Goal: Task Accomplishment & Management: Manage account settings

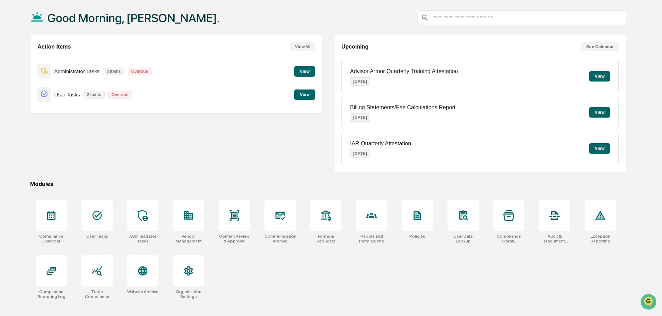
scroll to position [33, 0]
click at [188, 216] on icon at bounding box center [188, 215] width 9 height 8
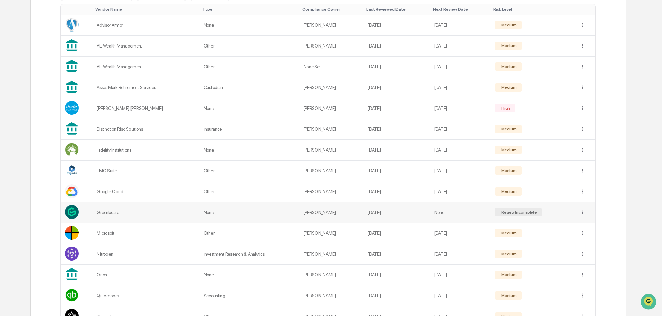
scroll to position [170, 0]
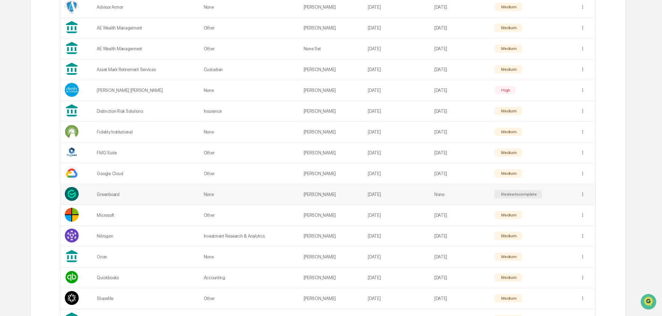
click at [331, 193] on td "[PERSON_NAME]" at bounding box center [332, 194] width 64 height 21
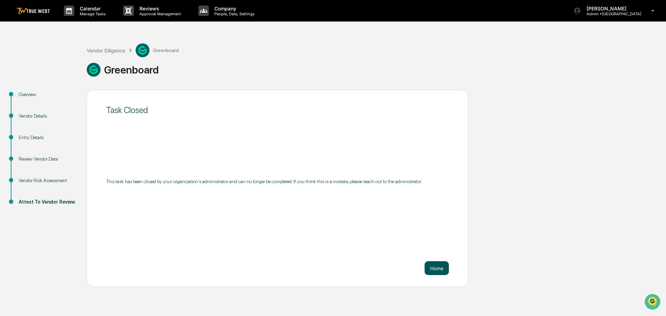
click at [436, 268] on button "Home" at bounding box center [436, 268] width 24 height 14
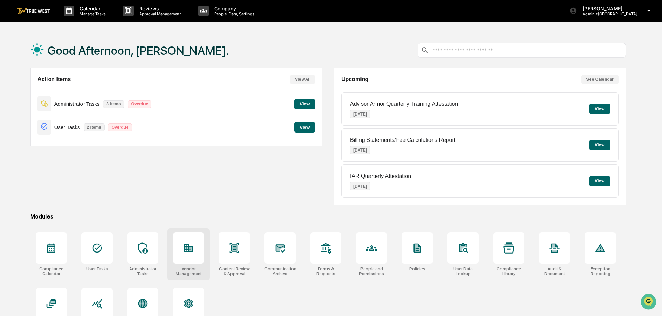
click at [189, 250] on icon at bounding box center [188, 248] width 9 height 8
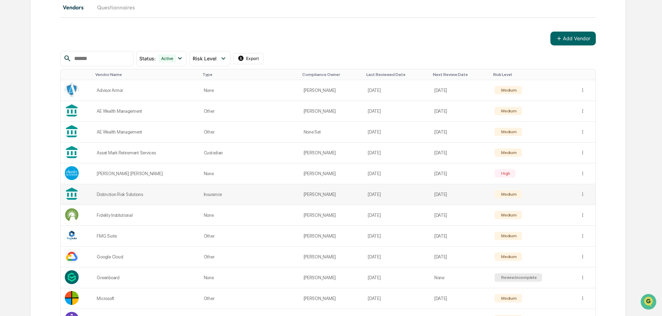
scroll to position [104, 0]
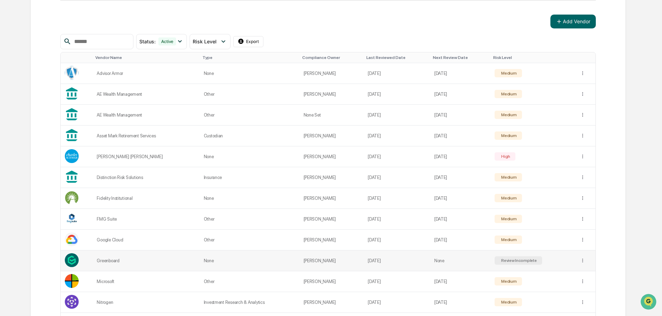
click at [103, 261] on div "Greenboard" at bounding box center [146, 260] width 98 height 5
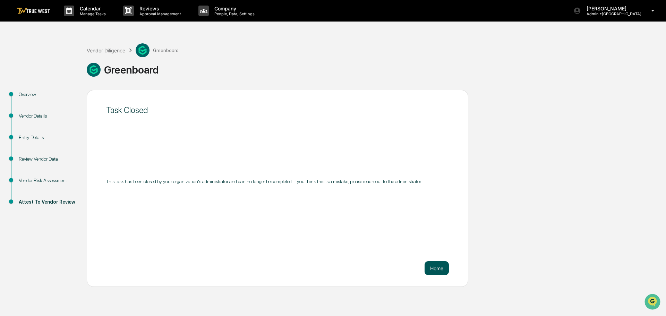
click at [436, 266] on button "Home" at bounding box center [436, 268] width 24 height 14
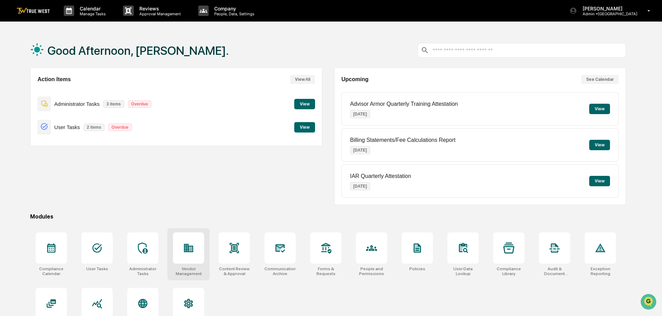
click at [187, 252] on icon at bounding box center [188, 248] width 9 height 8
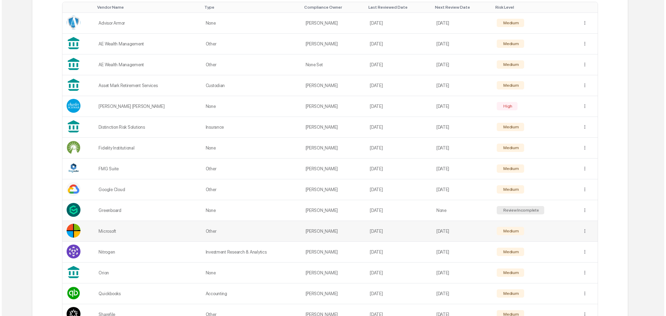
scroll to position [173, 0]
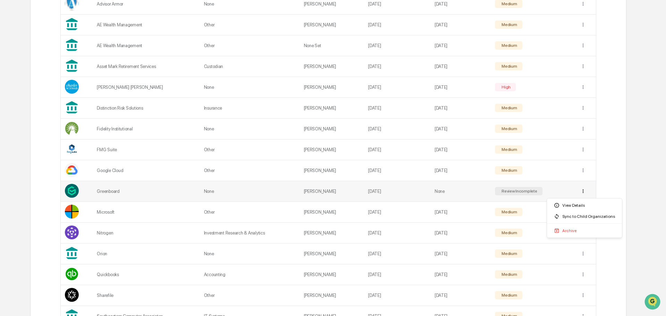
click at [579, 206] on div "View Details" at bounding box center [584, 205] width 72 height 11
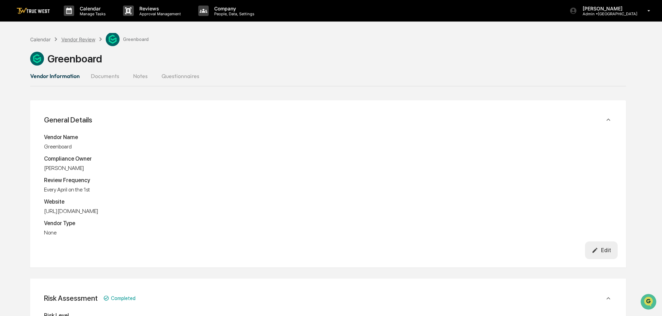
click at [77, 37] on div "Vendor Review" at bounding box center [78, 39] width 34 height 6
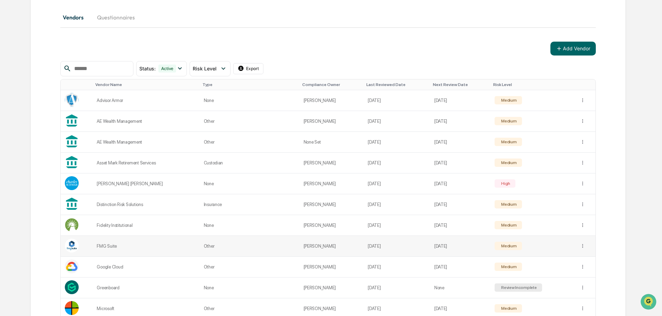
scroll to position [104, 0]
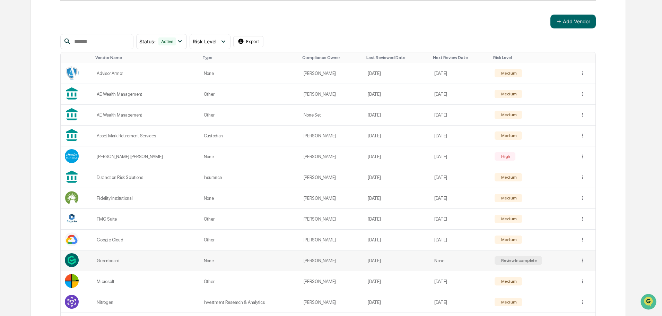
click at [520, 260] on div "Review Incomplete" at bounding box center [518, 260] width 37 height 5
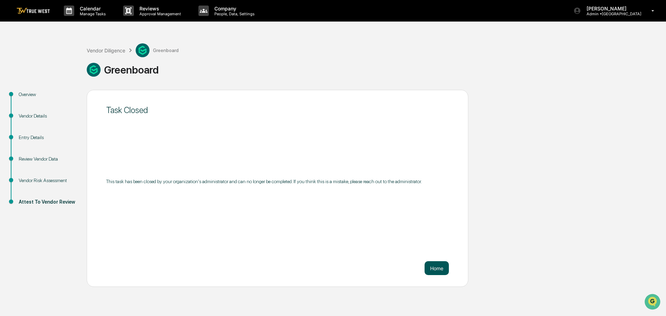
click at [436, 268] on button "Home" at bounding box center [436, 268] width 24 height 14
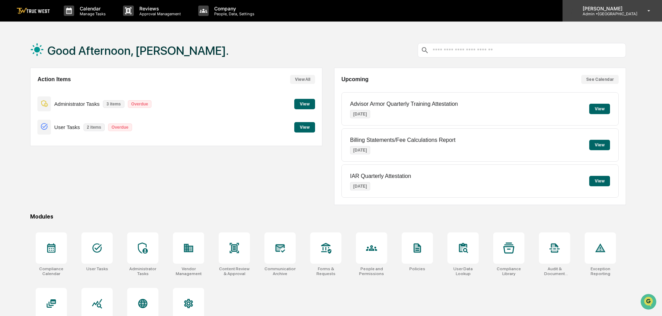
click at [623, 11] on p "Admin • Park Square" at bounding box center [607, 13] width 60 height 5
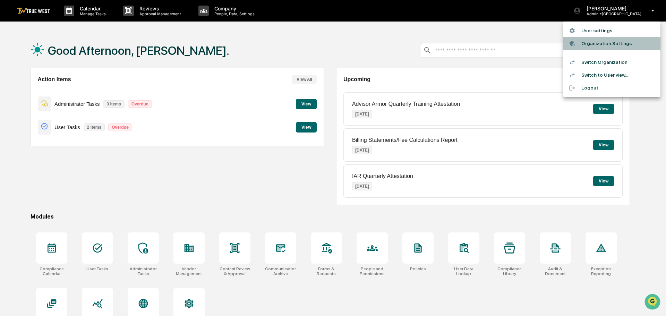
click at [611, 43] on li "Organization Settings" at bounding box center [611, 43] width 97 height 13
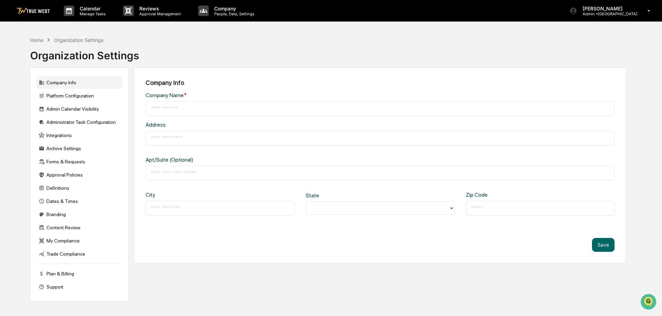
type input "**********"
type input "********"
type input "*****"
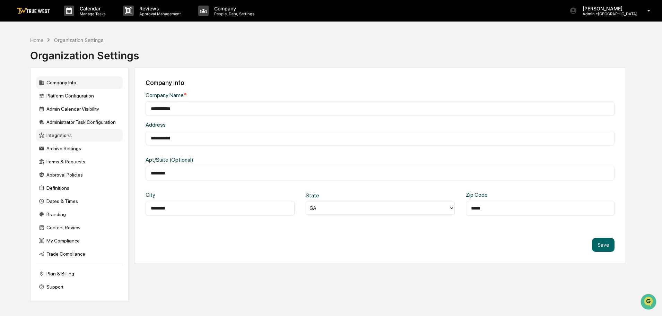
click at [57, 135] on div "Integrations" at bounding box center [79, 135] width 87 height 12
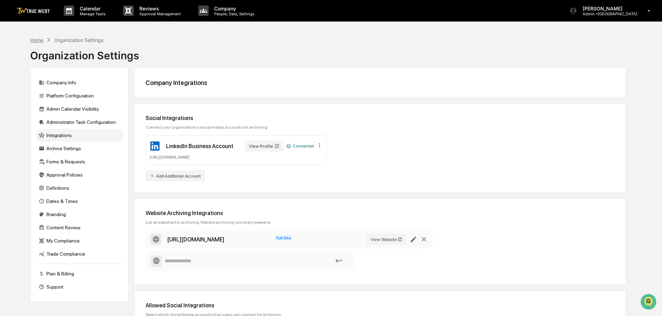
click at [36, 40] on div "Home" at bounding box center [36, 40] width 13 height 6
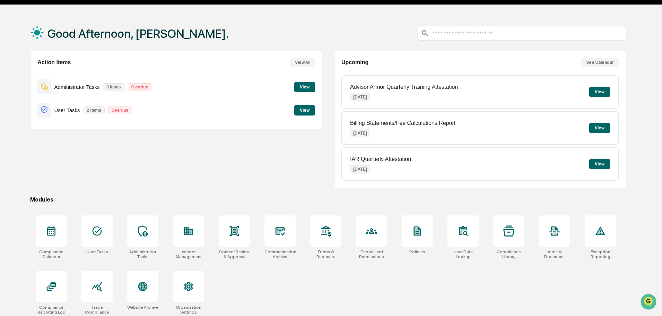
scroll to position [33, 0]
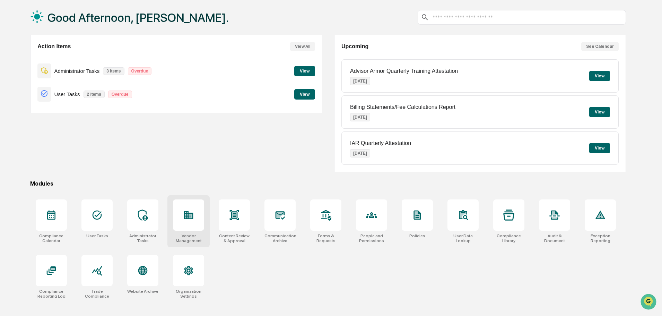
click at [192, 216] on icon at bounding box center [191, 216] width 4 height 5
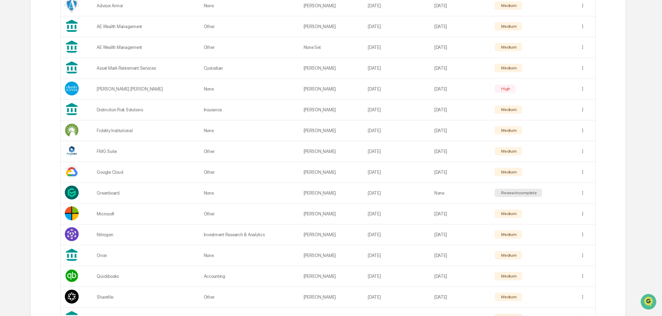
scroll to position [173, 0]
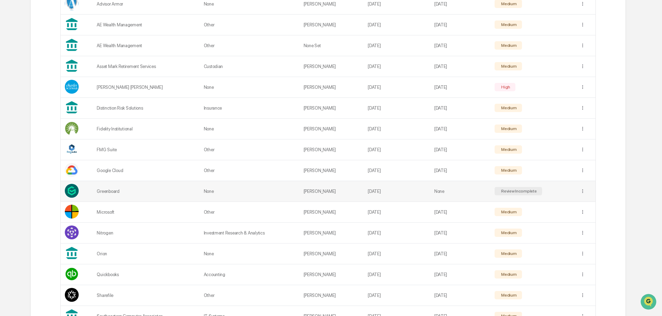
click at [510, 191] on div "Review Incomplete" at bounding box center [518, 191] width 37 height 5
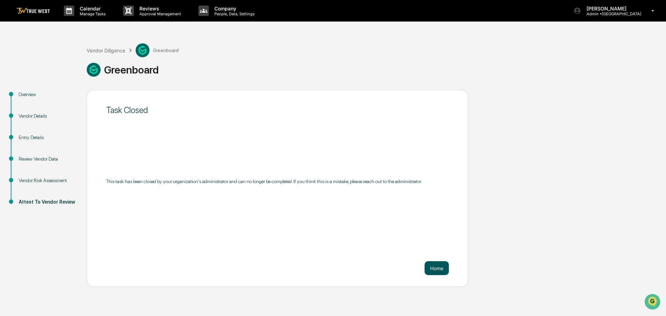
click at [440, 269] on button "Home" at bounding box center [436, 268] width 24 height 14
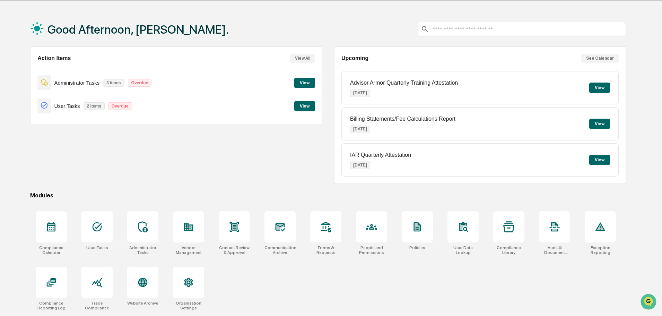
scroll to position [33, 0]
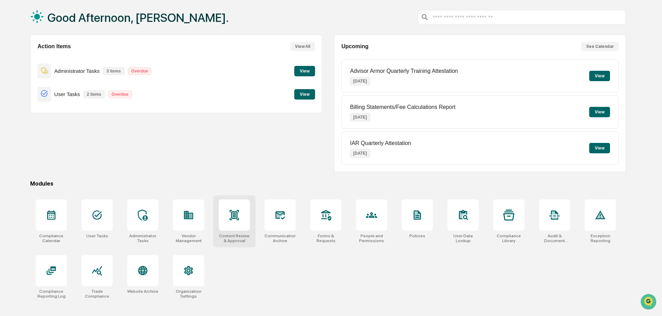
click at [236, 215] on icon at bounding box center [234, 215] width 5 height 6
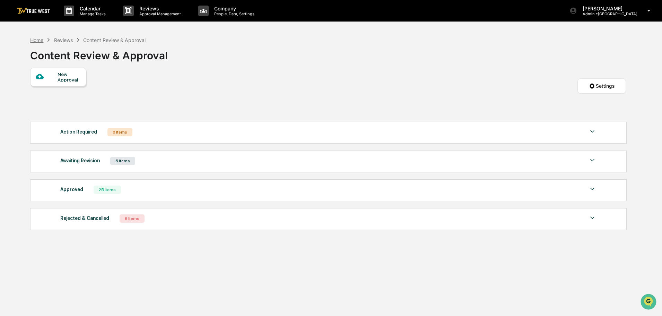
click at [35, 40] on div "Home" at bounding box center [36, 40] width 13 height 6
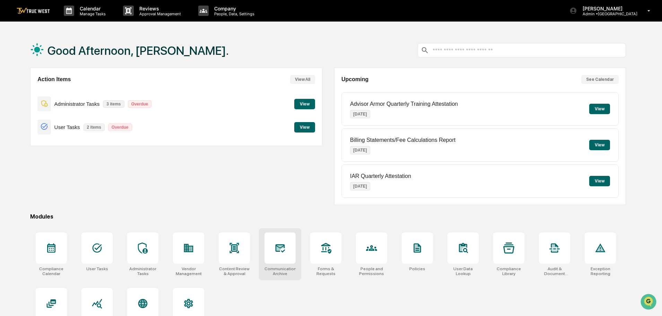
click at [288, 250] on div at bounding box center [280, 247] width 31 height 31
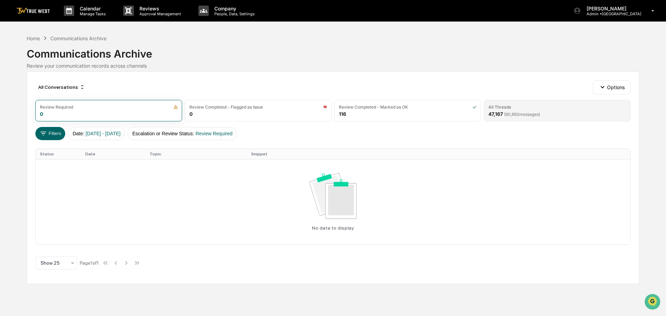
click at [574, 110] on div "All Threads 47,167 ( 60,692 messages)" at bounding box center [557, 110] width 147 height 21
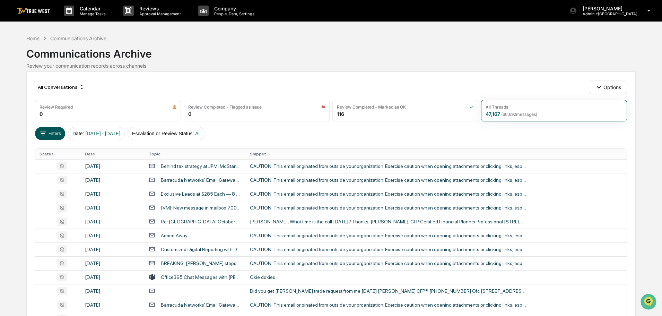
click at [53, 135] on button "Filters" at bounding box center [50, 133] width 30 height 13
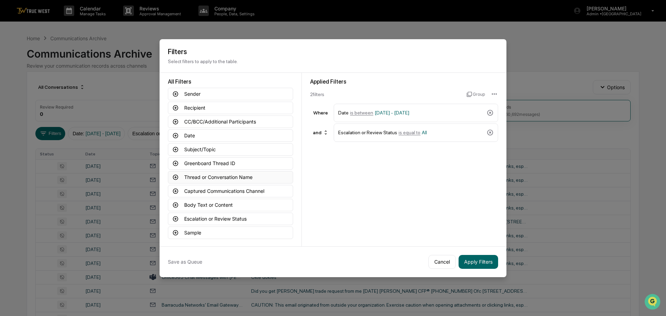
click at [192, 176] on button "Thread or Conversation Name" at bounding box center [230, 177] width 125 height 12
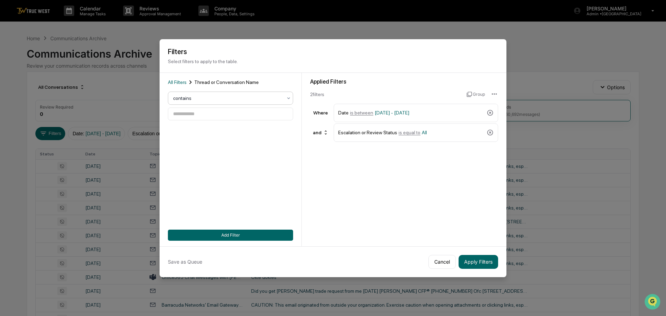
click at [286, 97] on icon at bounding box center [289, 98] width 6 height 6
drag, startPoint x: 438, startPoint y: 259, endPoint x: 434, endPoint y: 256, distance: 5.3
click at [438, 259] on button "Cancel" at bounding box center [441, 262] width 27 height 14
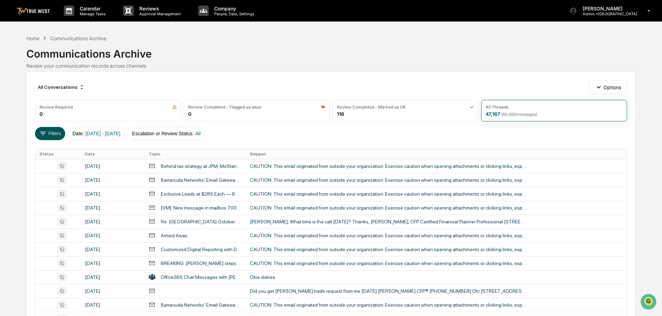
click at [51, 131] on button "Filters" at bounding box center [50, 133] width 30 height 13
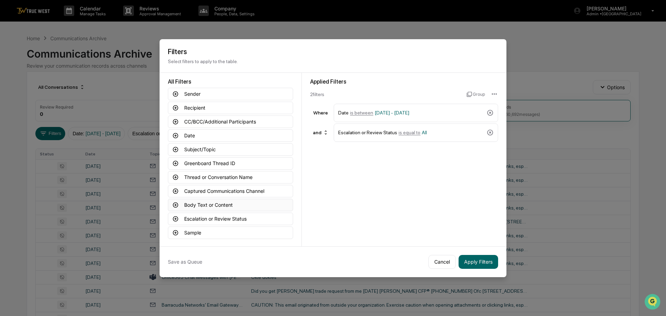
click at [240, 202] on button "Body Text or Content" at bounding box center [230, 205] width 125 height 12
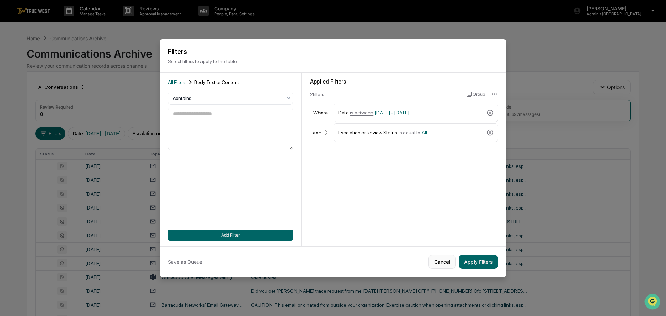
click at [440, 259] on button "Cancel" at bounding box center [441, 262] width 27 height 14
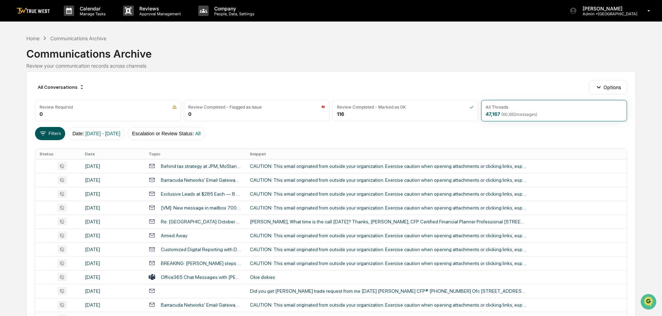
click at [57, 134] on button "Filters" at bounding box center [50, 133] width 30 height 13
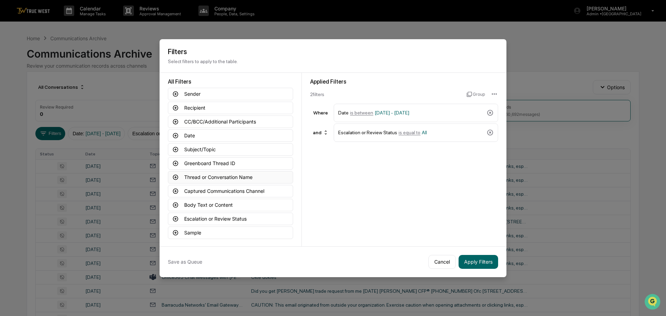
click at [207, 175] on button "Thread or Conversation Name" at bounding box center [230, 177] width 125 height 12
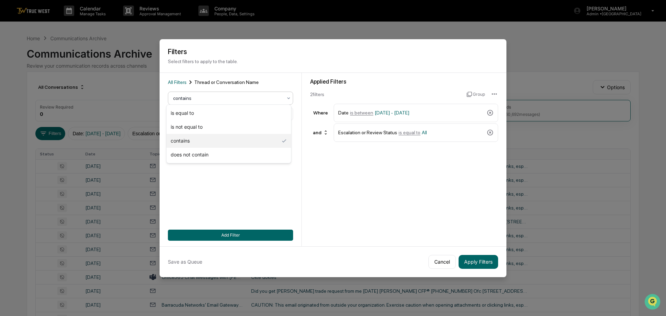
click at [287, 96] on icon at bounding box center [289, 98] width 6 height 6
click at [436, 259] on button "Cancel" at bounding box center [441, 262] width 27 height 14
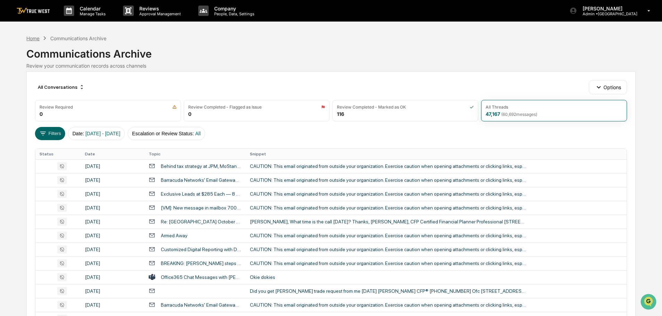
click at [33, 36] on div "Home" at bounding box center [32, 38] width 13 height 6
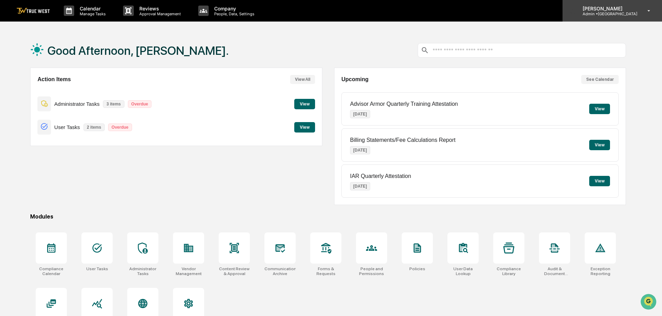
click at [614, 10] on p "[PERSON_NAME]" at bounding box center [607, 9] width 60 height 6
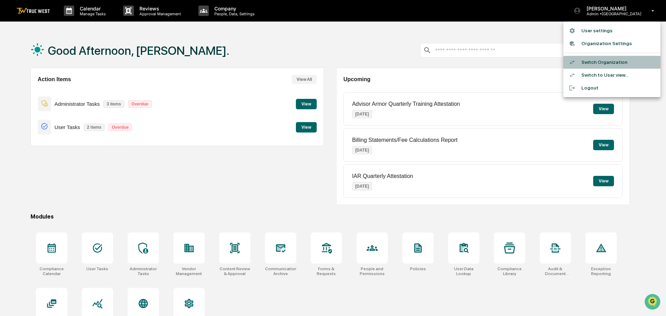
click at [594, 62] on li "Switch Organization" at bounding box center [611, 62] width 97 height 13
